Goal: Find specific page/section: Find specific page/section

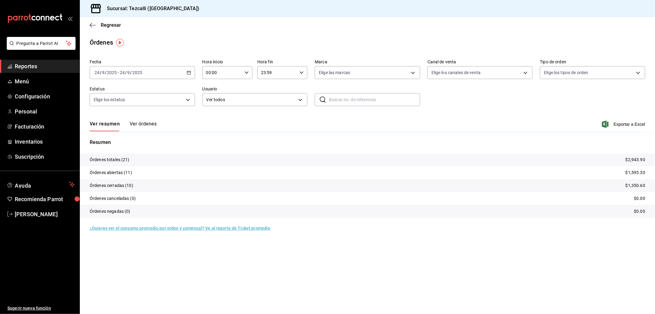
click at [141, 127] on button "Ver órdenes" at bounding box center [143, 126] width 27 height 10
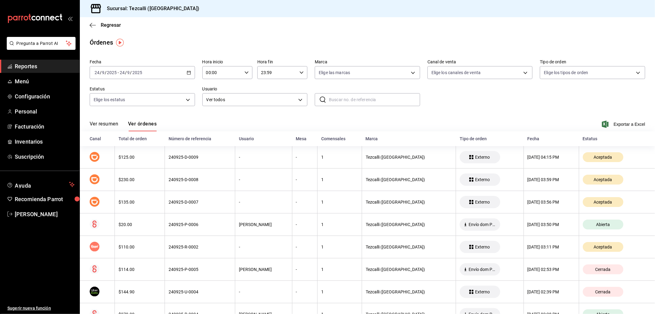
click at [106, 128] on button "Ver resumen" at bounding box center [104, 126] width 29 height 10
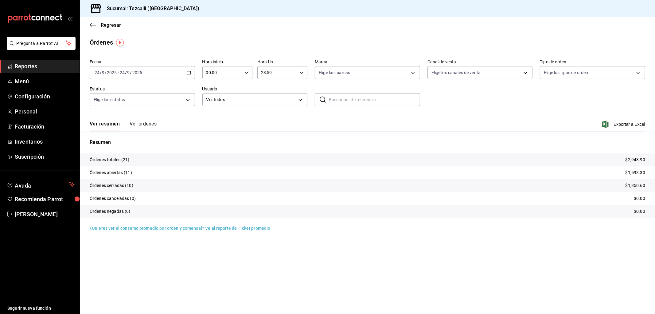
click at [135, 127] on button "Ver órdenes" at bounding box center [143, 126] width 27 height 10
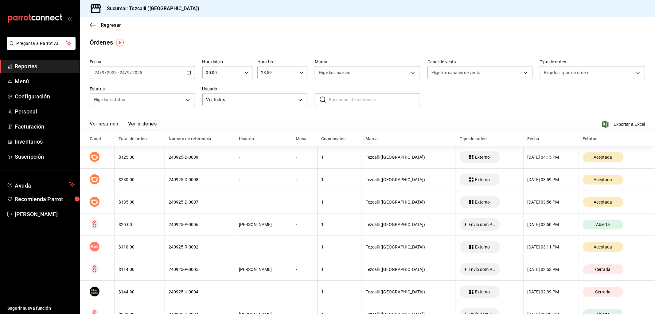
click at [108, 130] on button "Ver resumen" at bounding box center [104, 126] width 29 height 10
